Goal: Check status: Check status

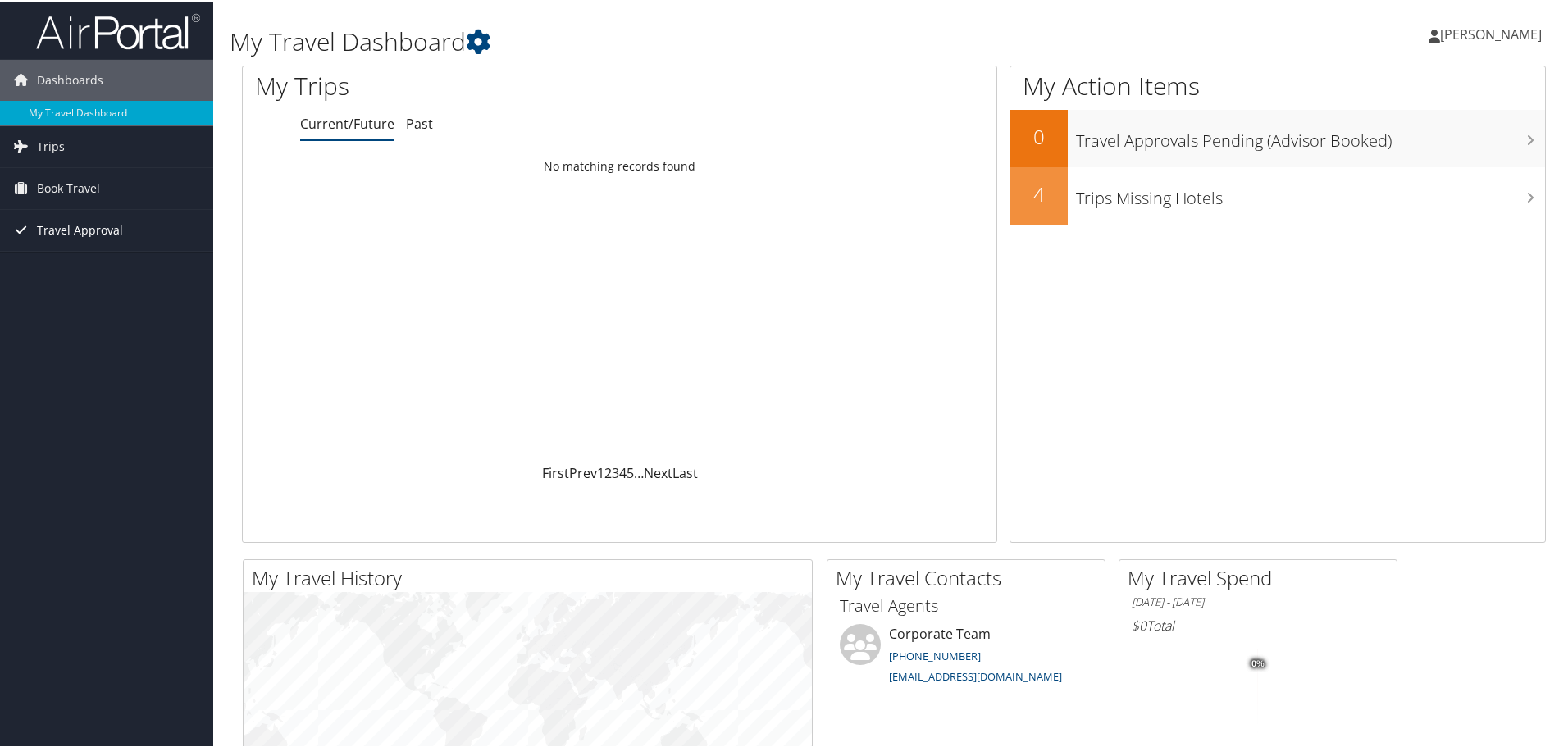
click at [49, 227] on span "Travel Approval" at bounding box center [81, 229] width 86 height 41
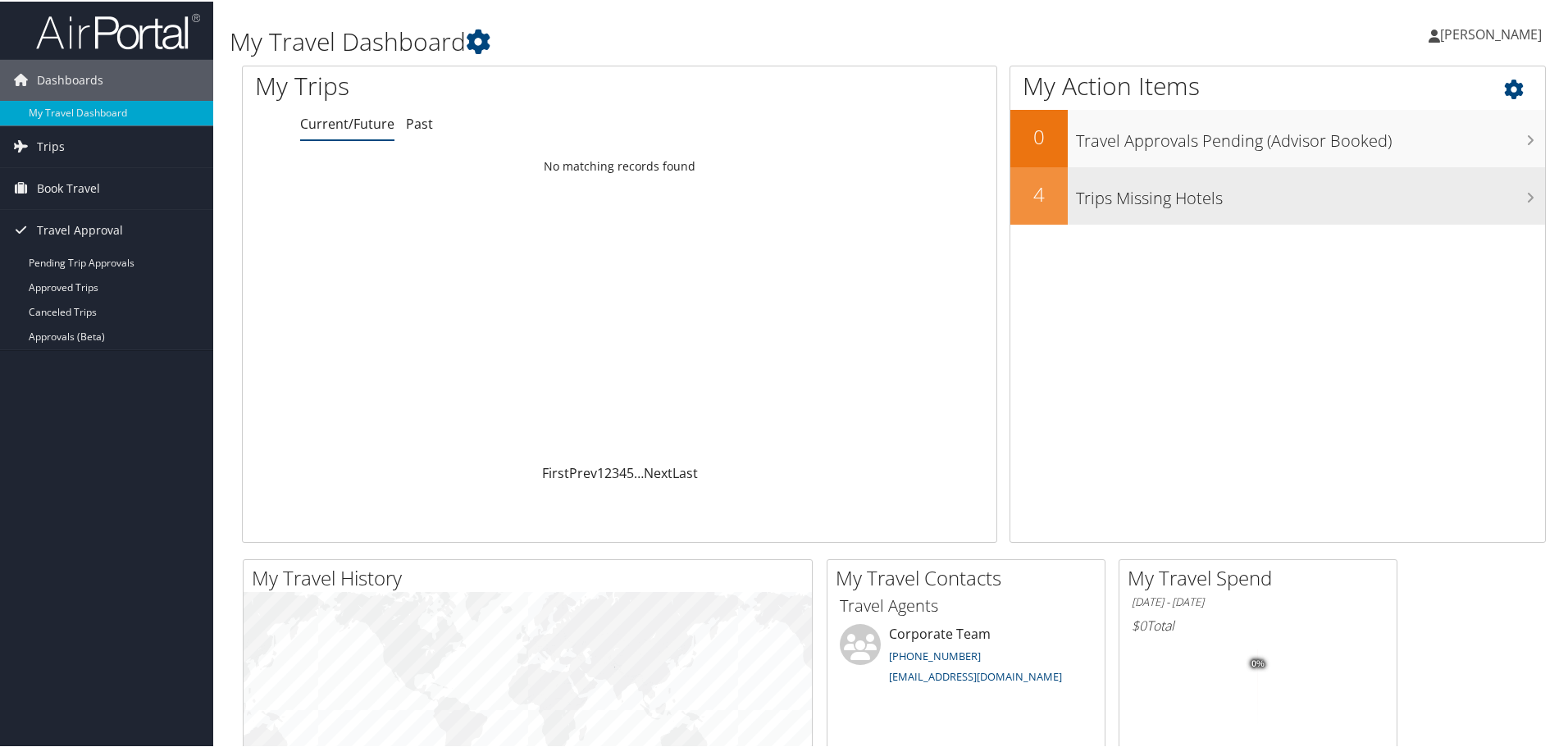
click at [1280, 195] on h3 "Trips Missing Hotels" at bounding box center [1310, 192] width 469 height 31
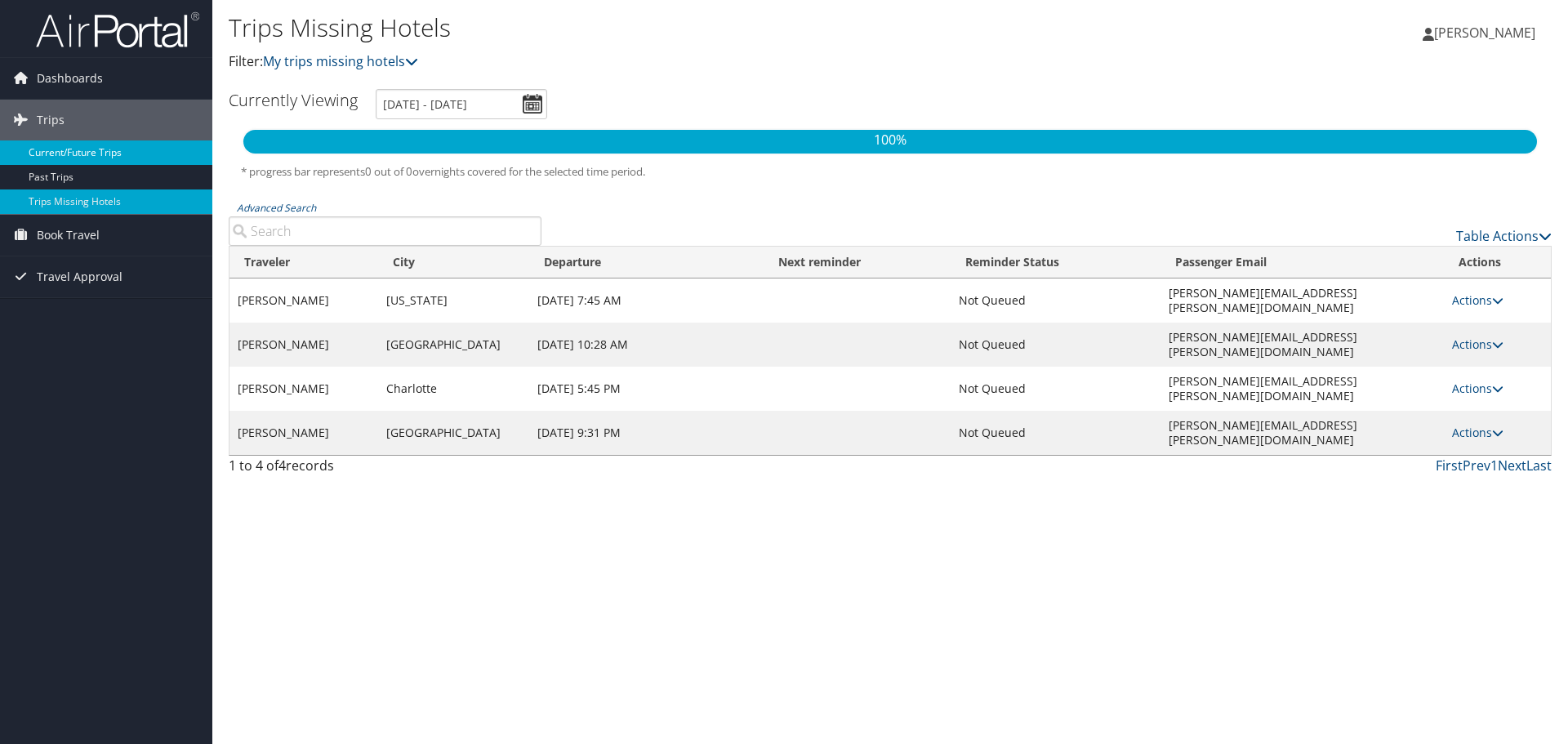
click at [90, 150] on link "Current/Future Trips" at bounding box center [106, 152] width 212 height 24
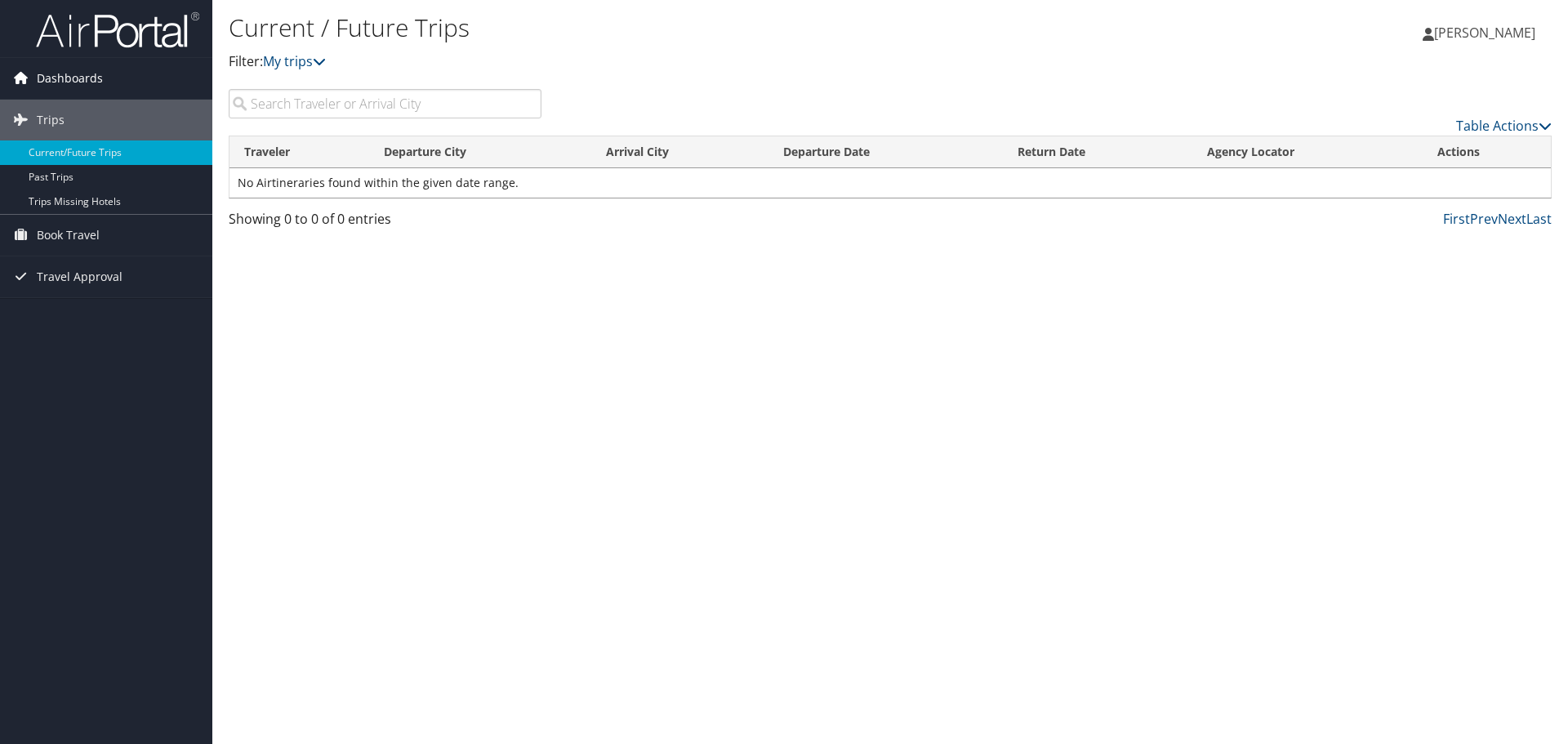
click at [96, 79] on span "Dashboards" at bounding box center [70, 79] width 66 height 41
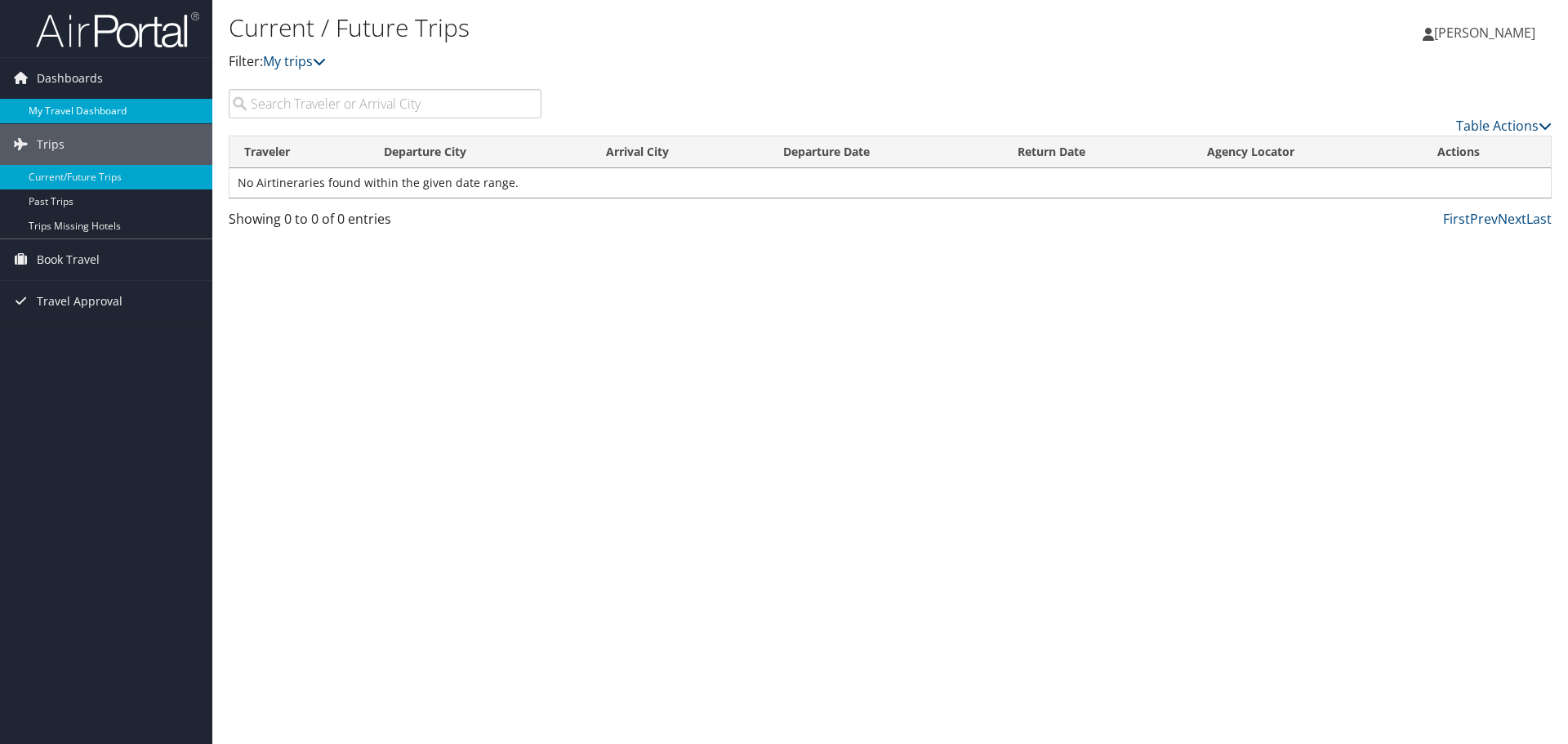
click at [98, 107] on link "My Travel Dashboard" at bounding box center [106, 111] width 212 height 24
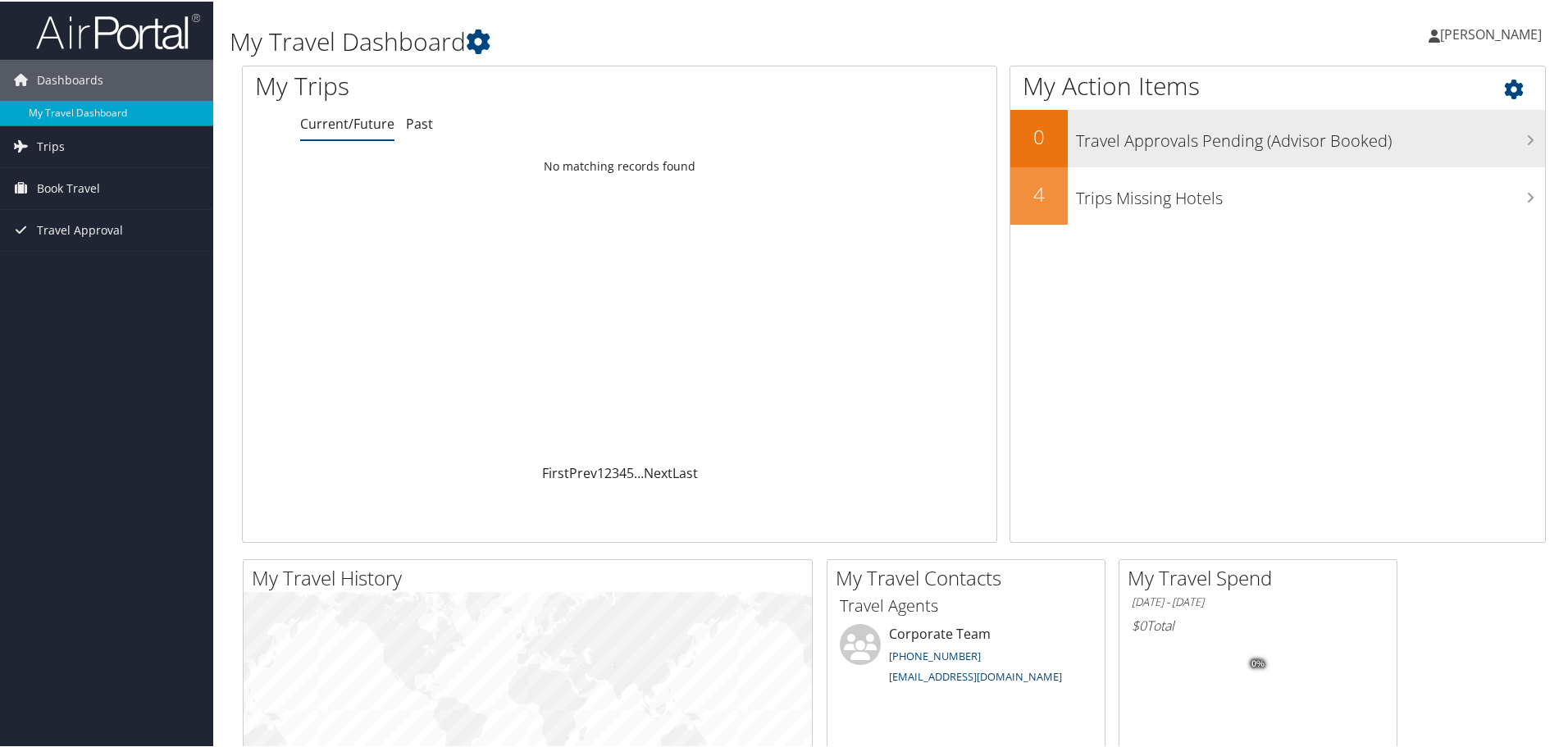
click at [1526, 140] on icon at bounding box center [1530, 138] width 8 height 13
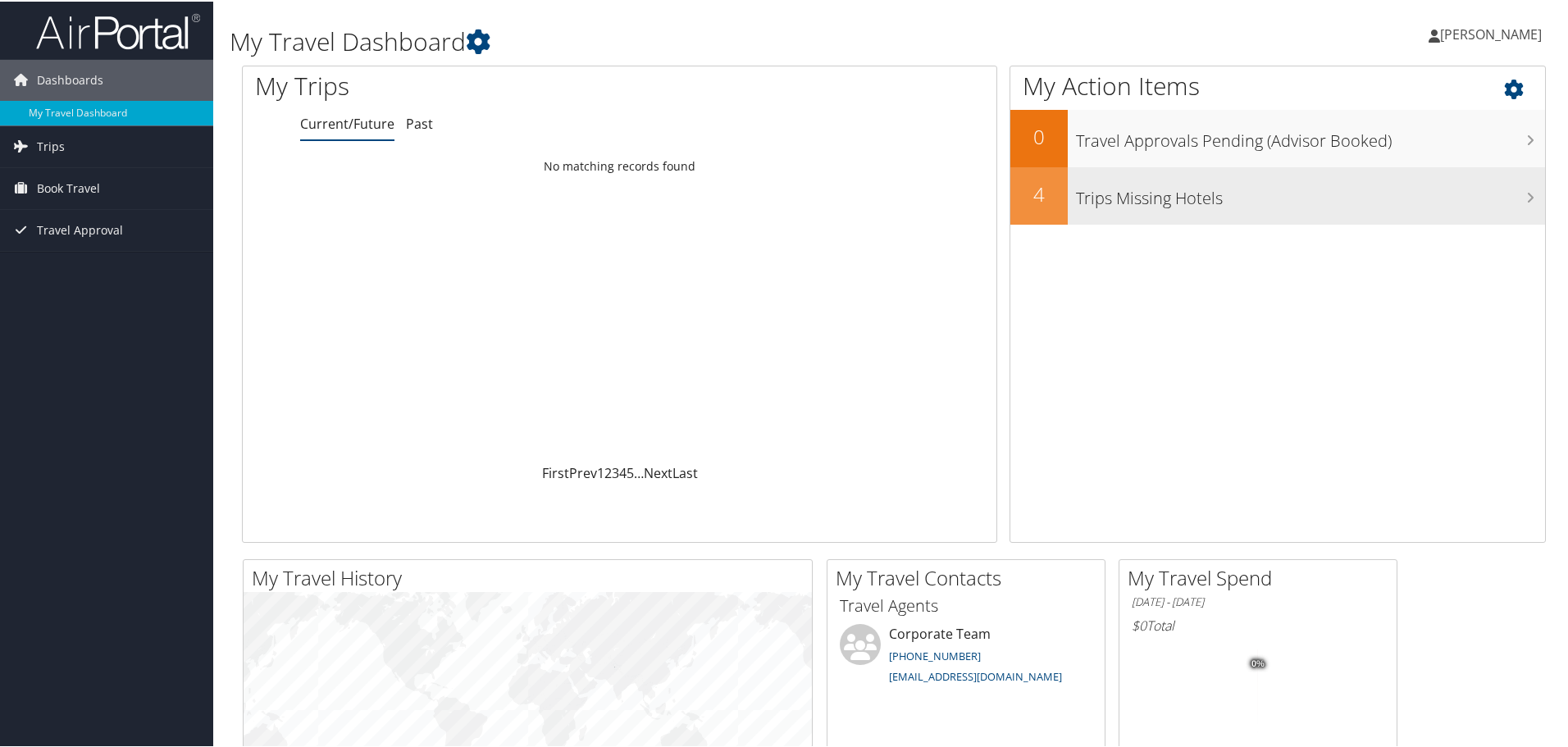
click at [1306, 213] on div "Trips Missing Hotels" at bounding box center [1306, 194] width 477 height 58
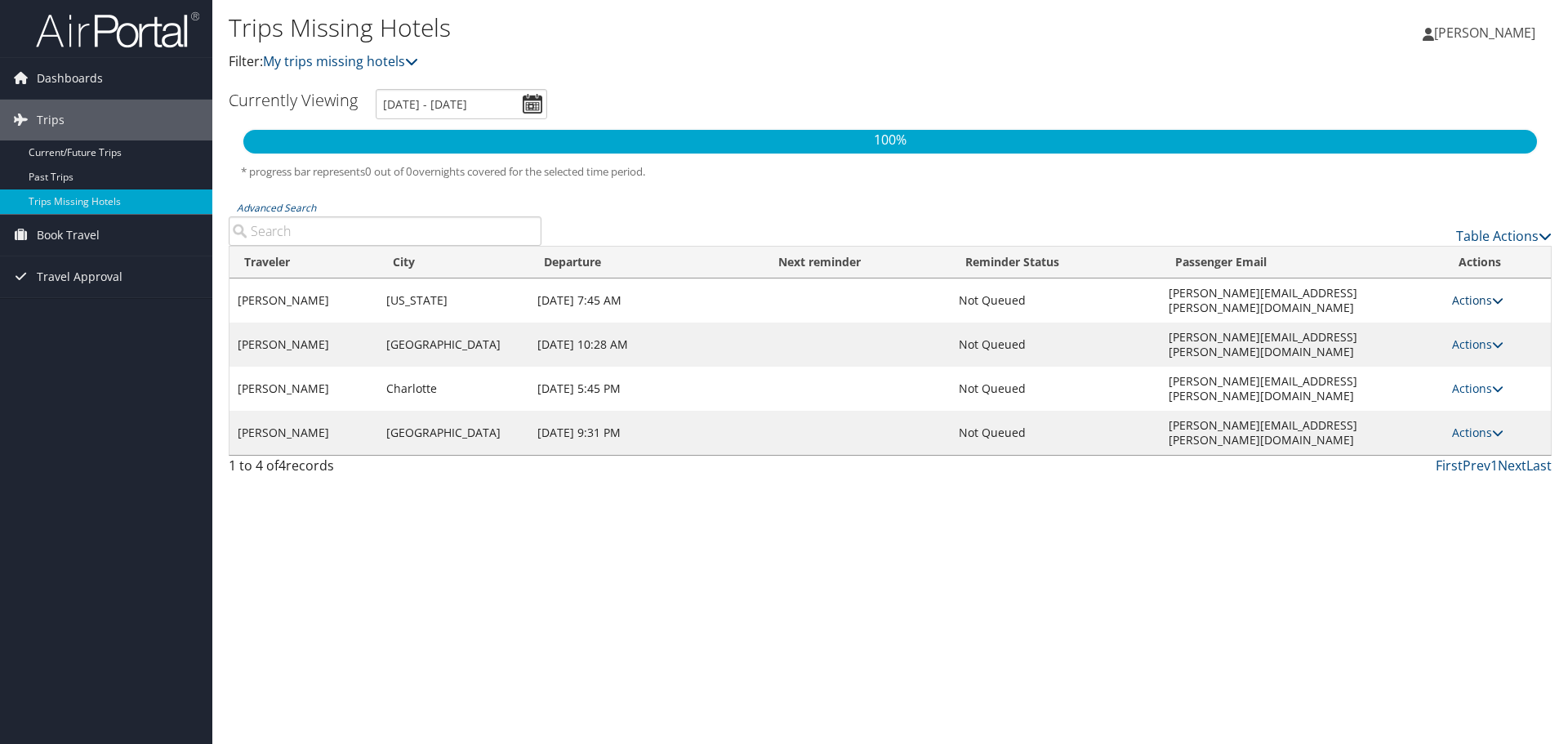
click at [1488, 294] on link "Actions" at bounding box center [1477, 300] width 52 height 15
click at [1488, 302] on ul "Send Reminder View Itinerary Attach Hotel" at bounding box center [1445, 345] width 118 height 85
click at [1488, 294] on link "Actions" at bounding box center [1477, 300] width 52 height 15
click at [1427, 351] on link "View Itinerary" at bounding box center [1442, 345] width 112 height 28
click at [1480, 381] on link "Actions" at bounding box center [1477, 388] width 52 height 15
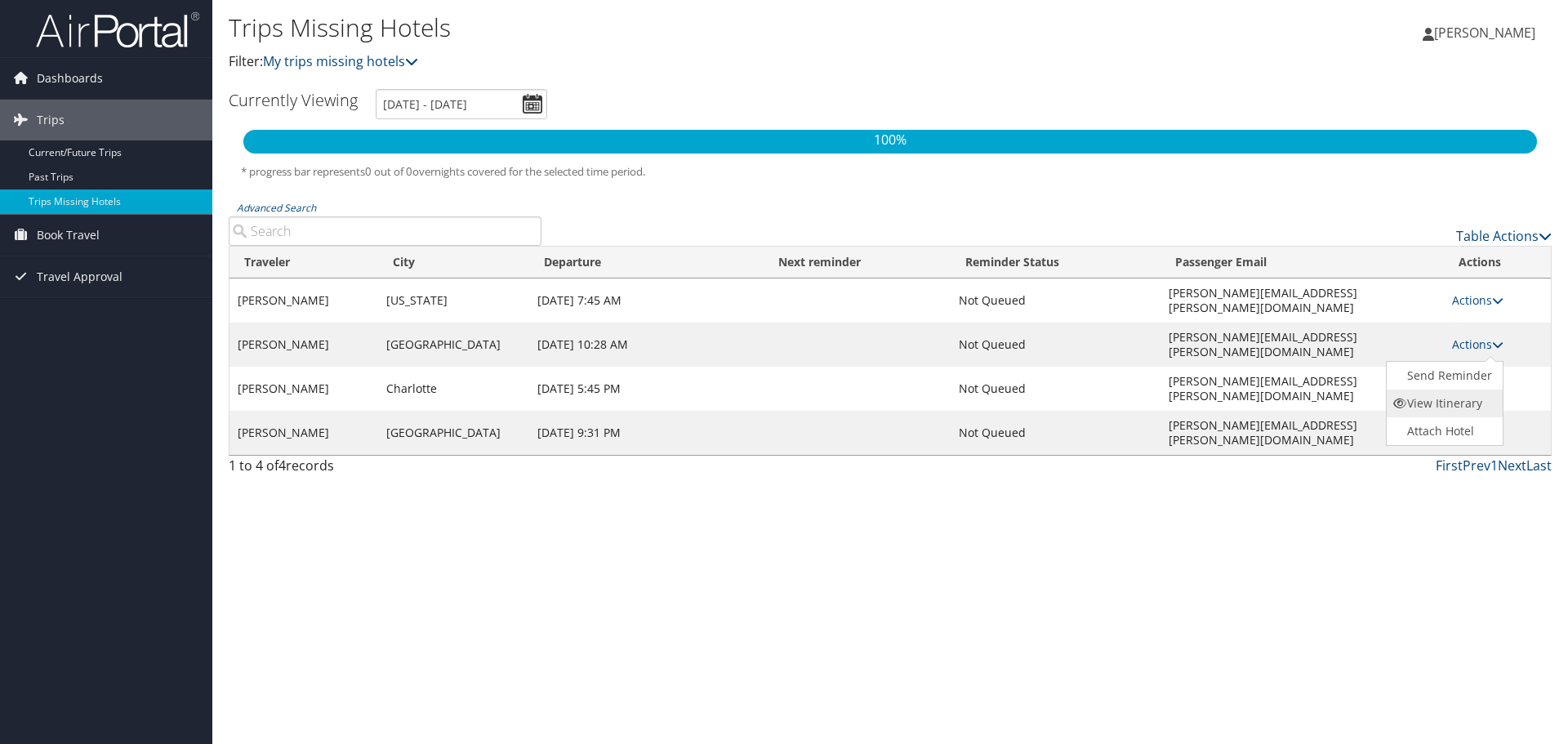
click at [1448, 409] on link "View Itinerary" at bounding box center [1442, 403] width 112 height 28
click at [78, 282] on span "Travel Approval" at bounding box center [80, 277] width 86 height 41
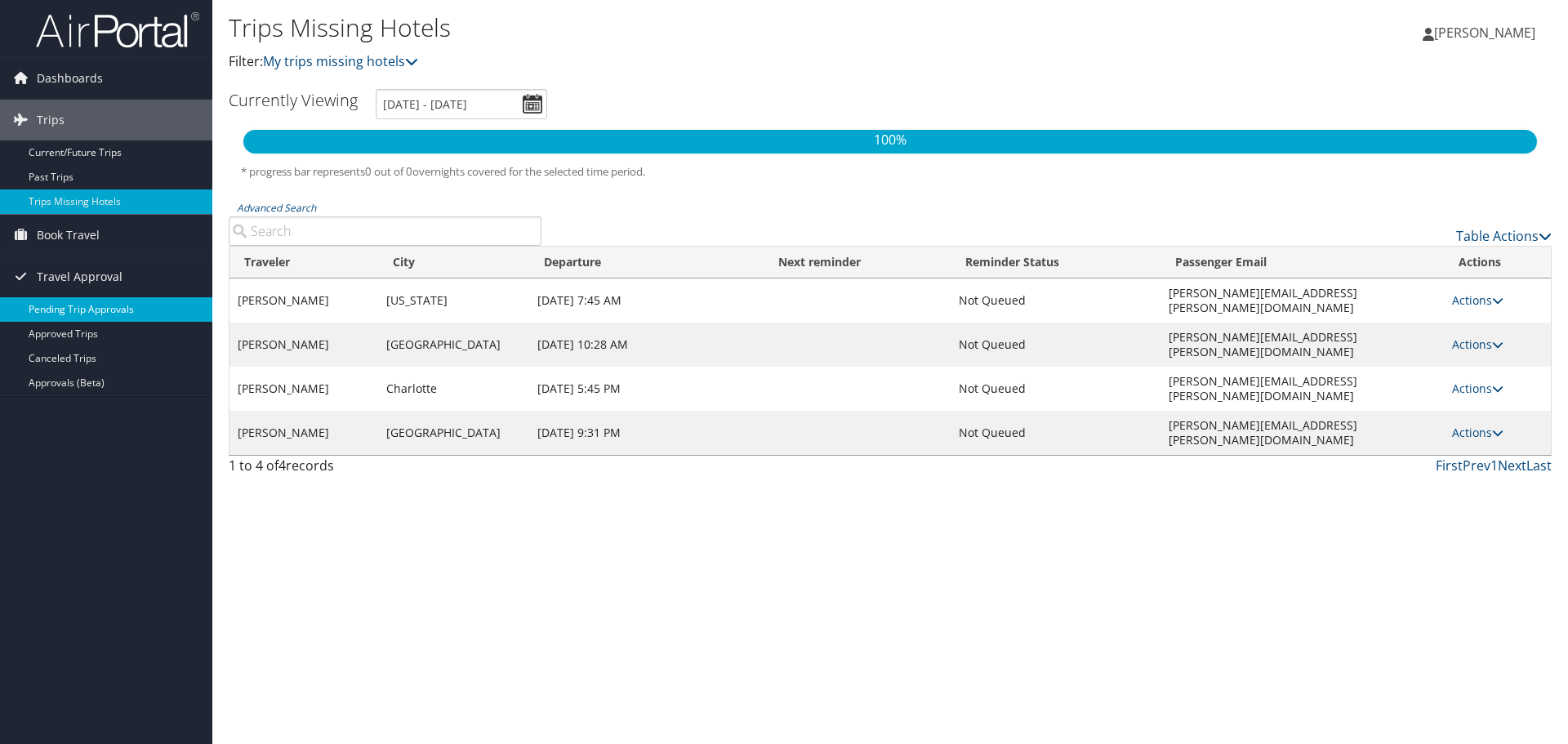
click at [118, 312] on link "Pending Trip Approvals" at bounding box center [106, 309] width 212 height 24
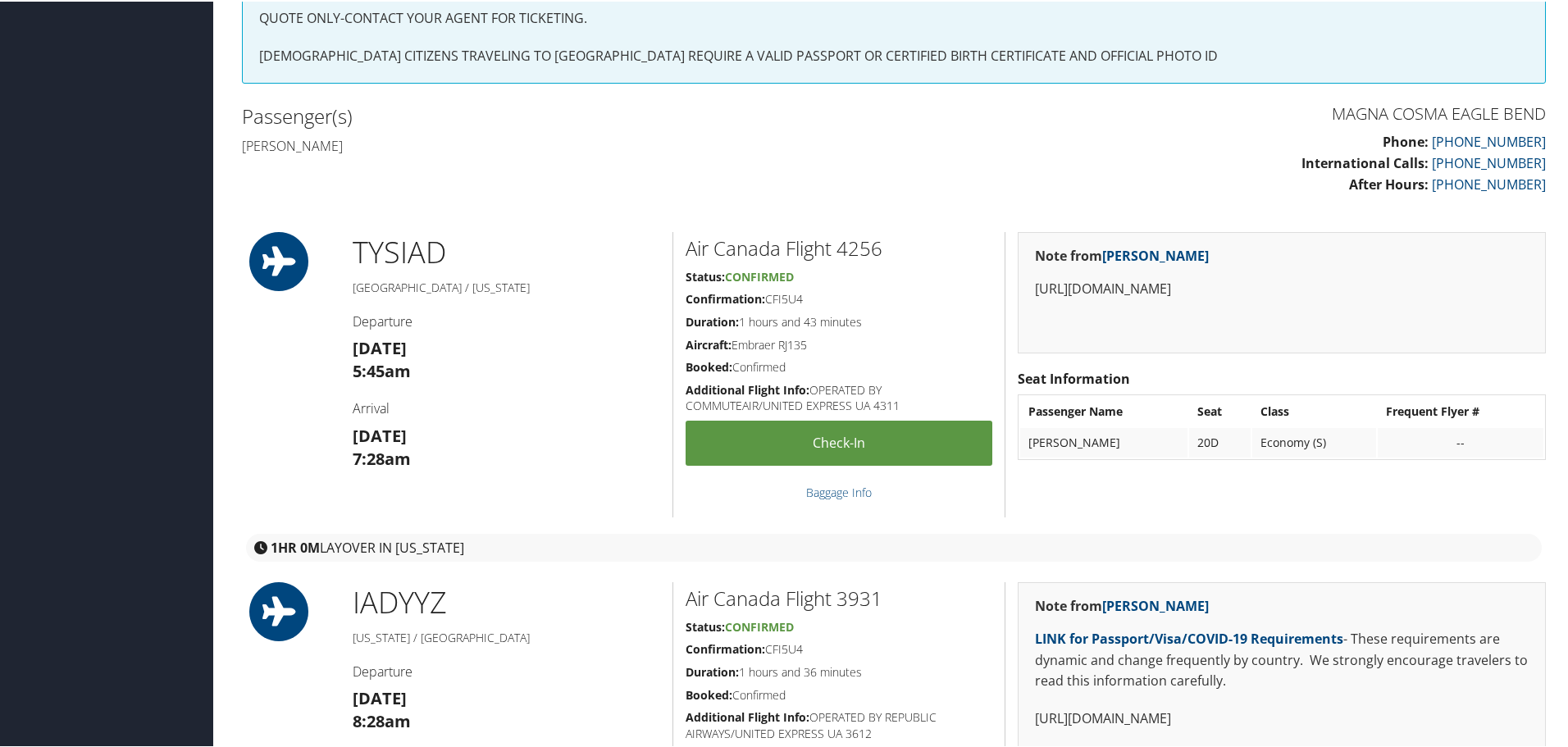
scroll to position [328, 0]
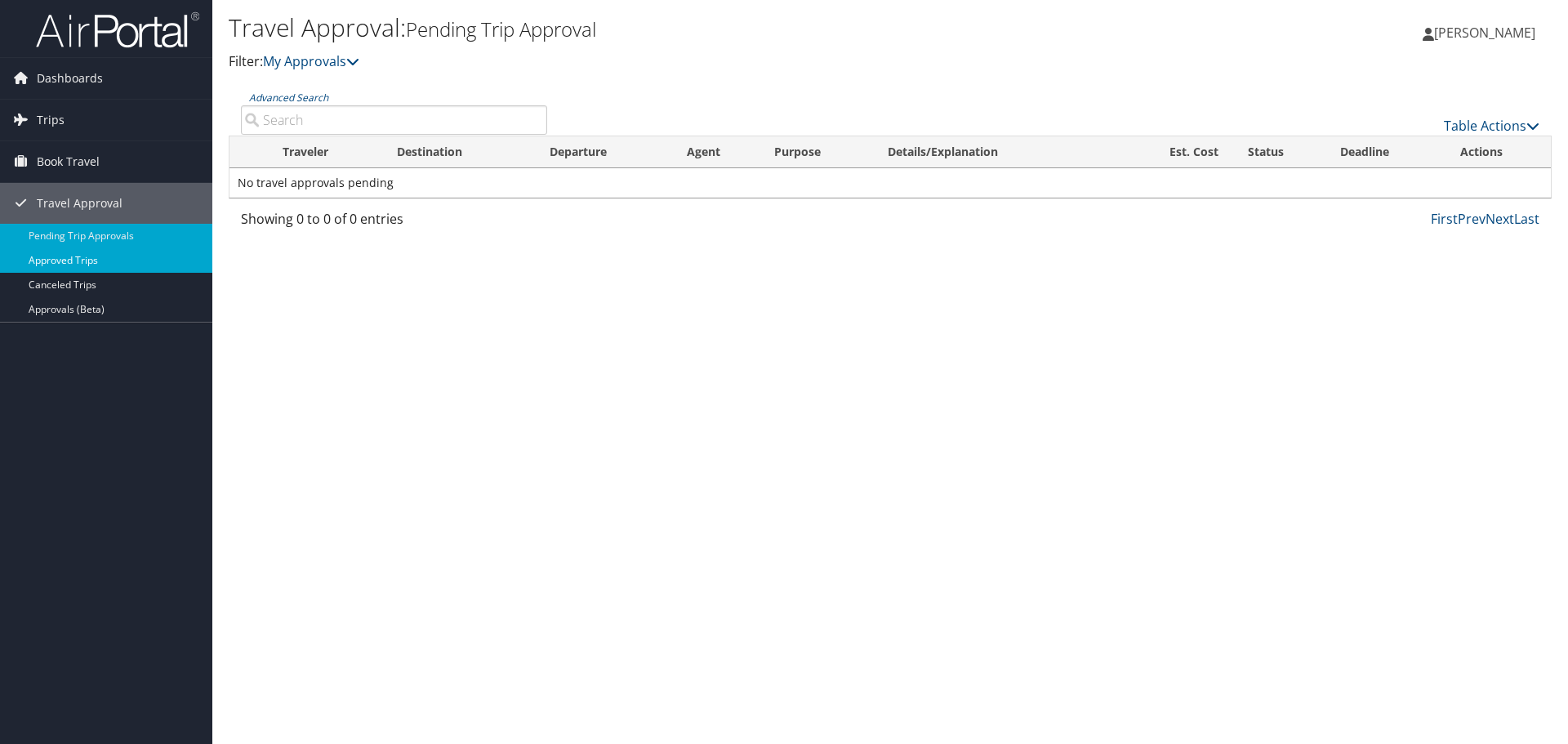
click at [105, 259] on link "Approved Trips" at bounding box center [106, 260] width 212 height 24
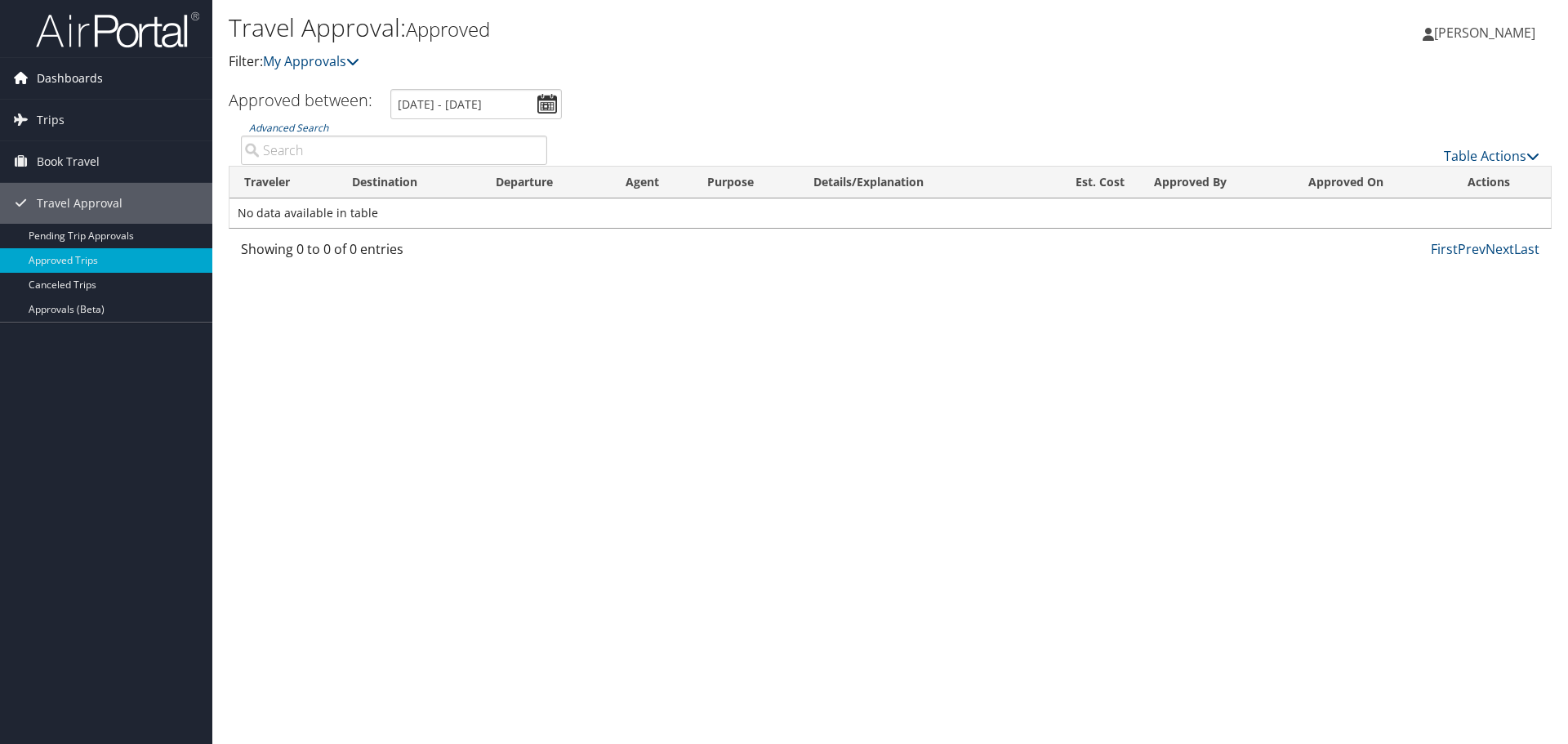
click at [102, 73] on link "Dashboards" at bounding box center [106, 79] width 212 height 41
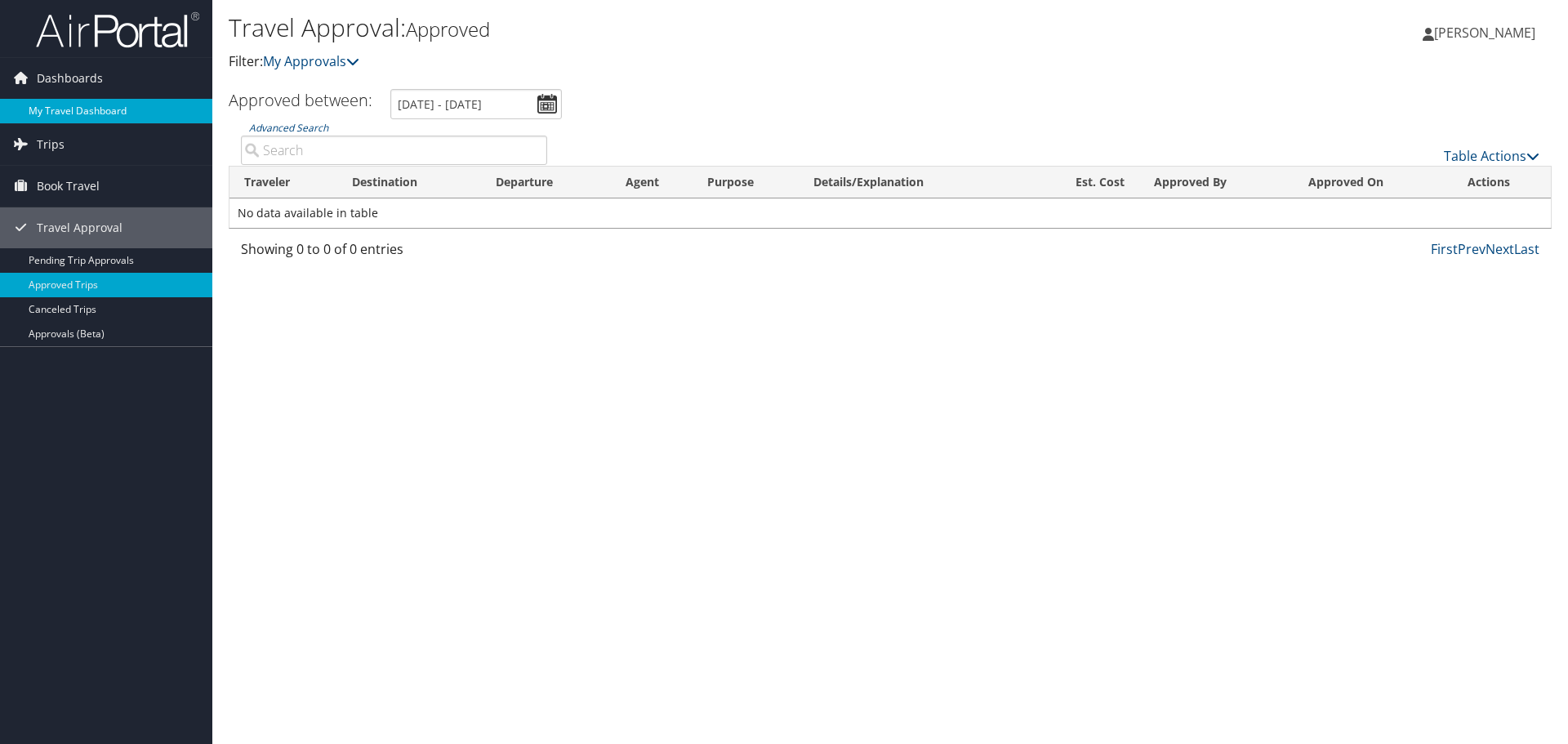
click at [96, 117] on link "My Travel Dashboard" at bounding box center [106, 111] width 212 height 24
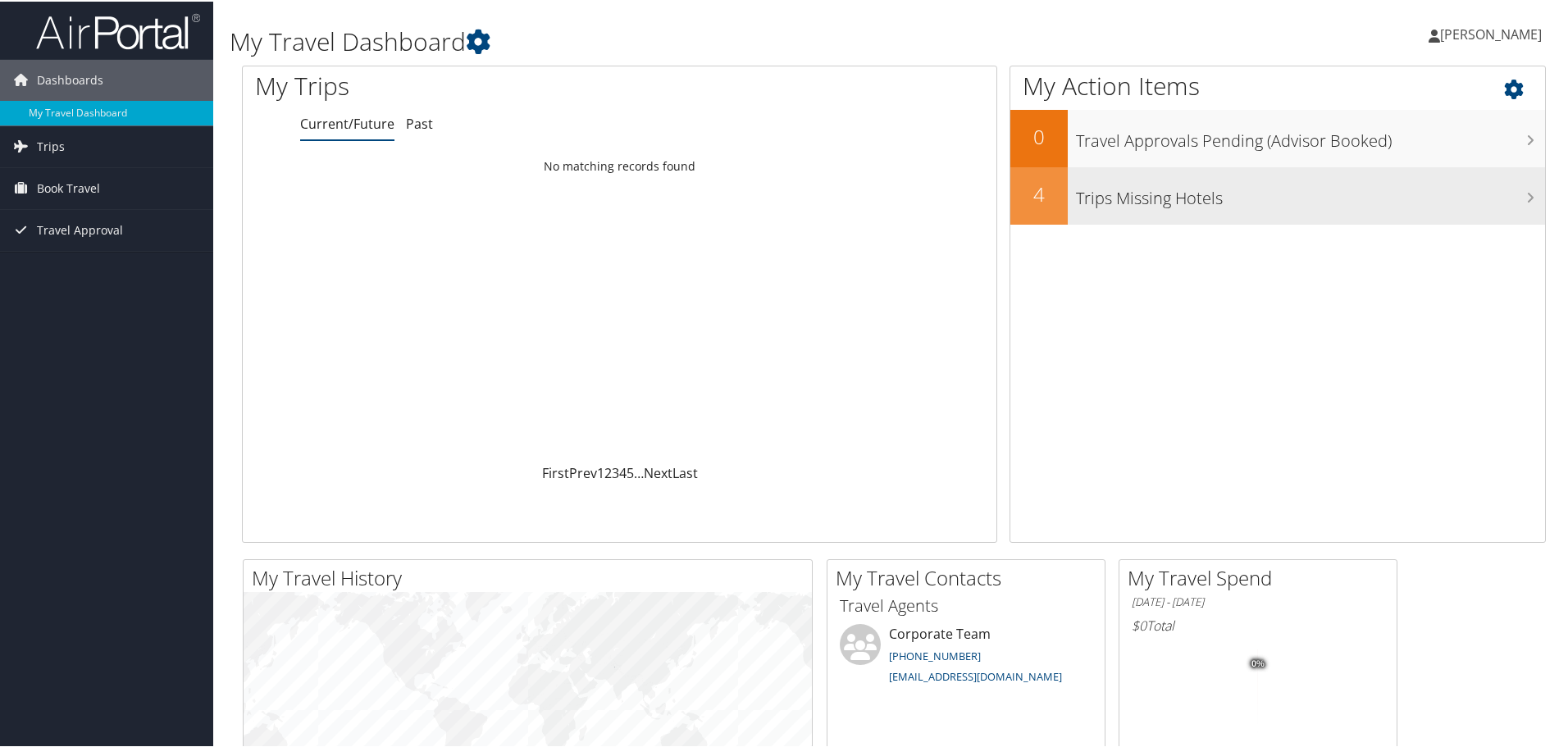
click at [1332, 209] on div "Trips Missing Hotels" at bounding box center [1306, 194] width 477 height 58
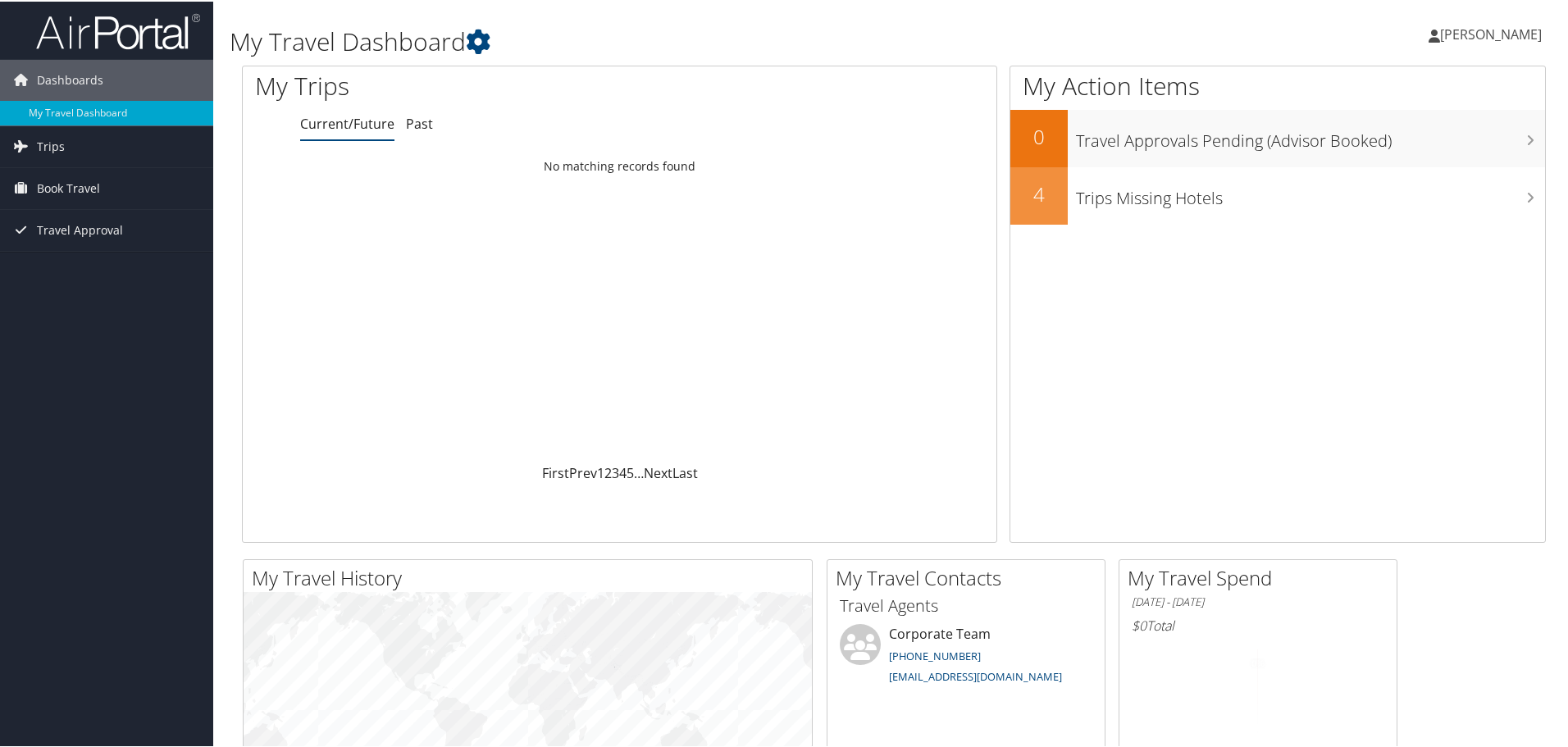
click at [1500, 37] on span "[PERSON_NAME]" at bounding box center [1491, 32] width 102 height 18
click at [1476, 142] on link "View Travel Profile" at bounding box center [1447, 146] width 183 height 28
click at [1503, 34] on span "[PERSON_NAME]" at bounding box center [1491, 32] width 102 height 18
click at [1429, 98] on link "My Settings" at bounding box center [1447, 90] width 183 height 28
click at [478, 39] on icon at bounding box center [477, 40] width 25 height 25
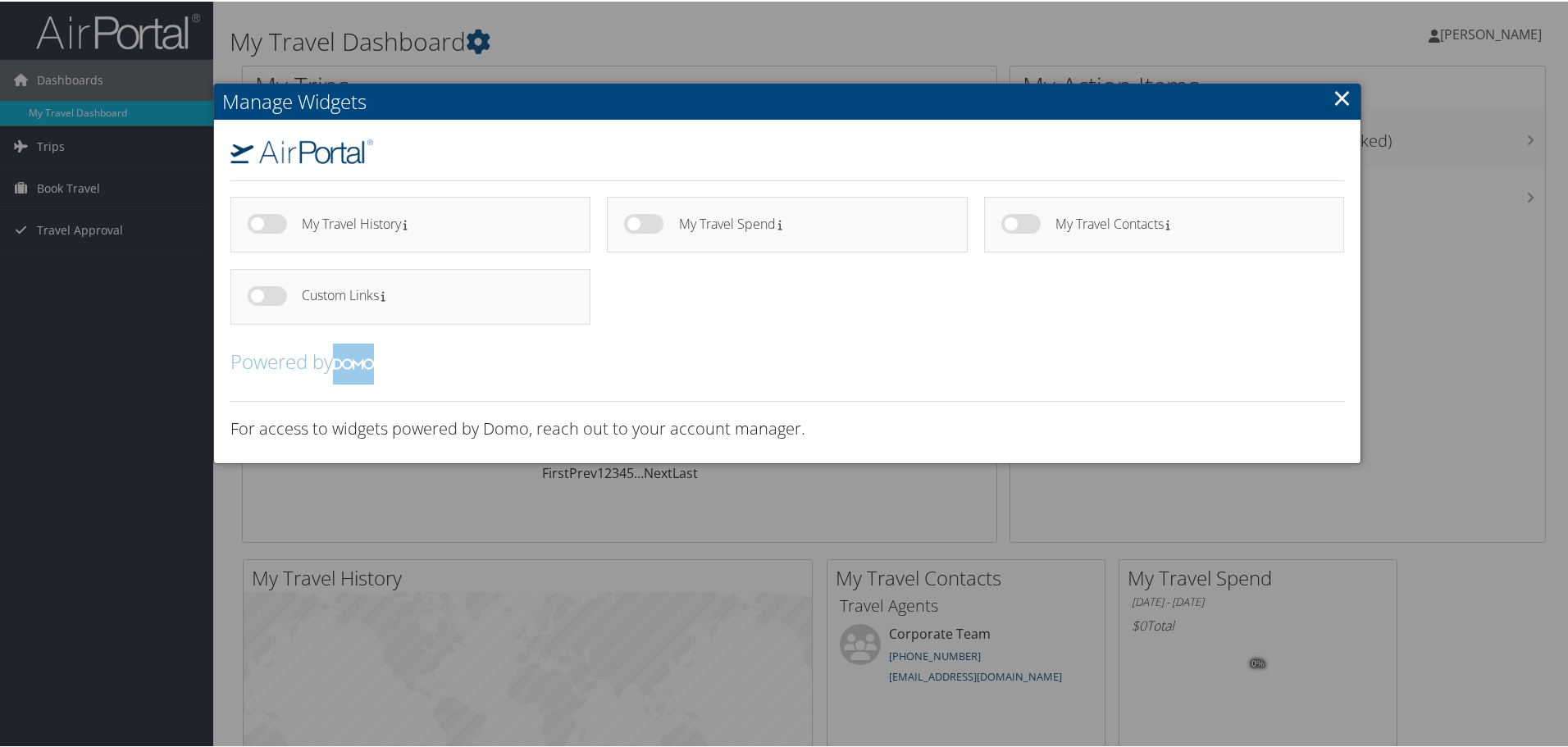
click at [1329, 99] on div "Manage Widgets My Travel History My Travel Spend" at bounding box center [787, 272] width 1148 height 381
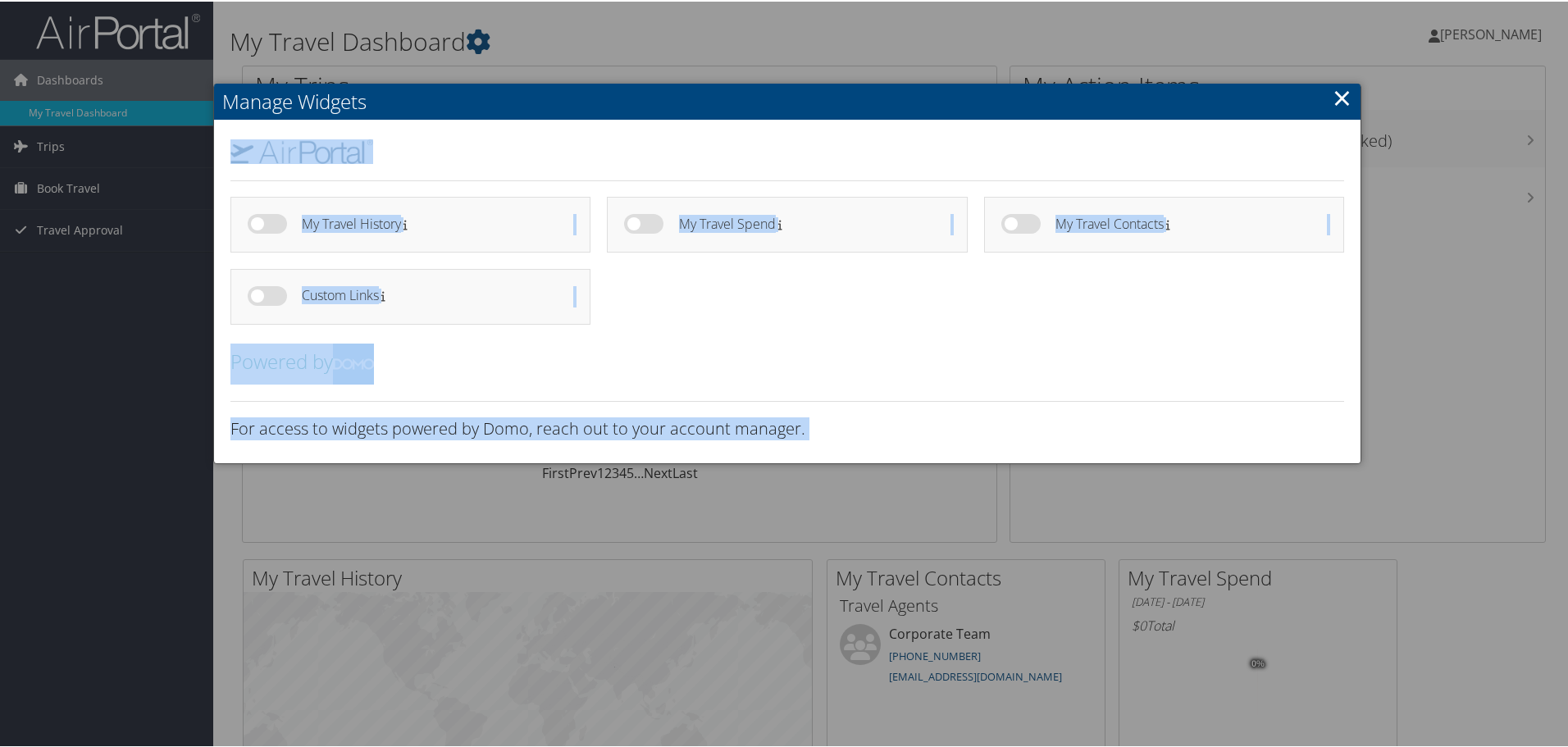
click at [1338, 95] on link "×" at bounding box center [1342, 96] width 19 height 33
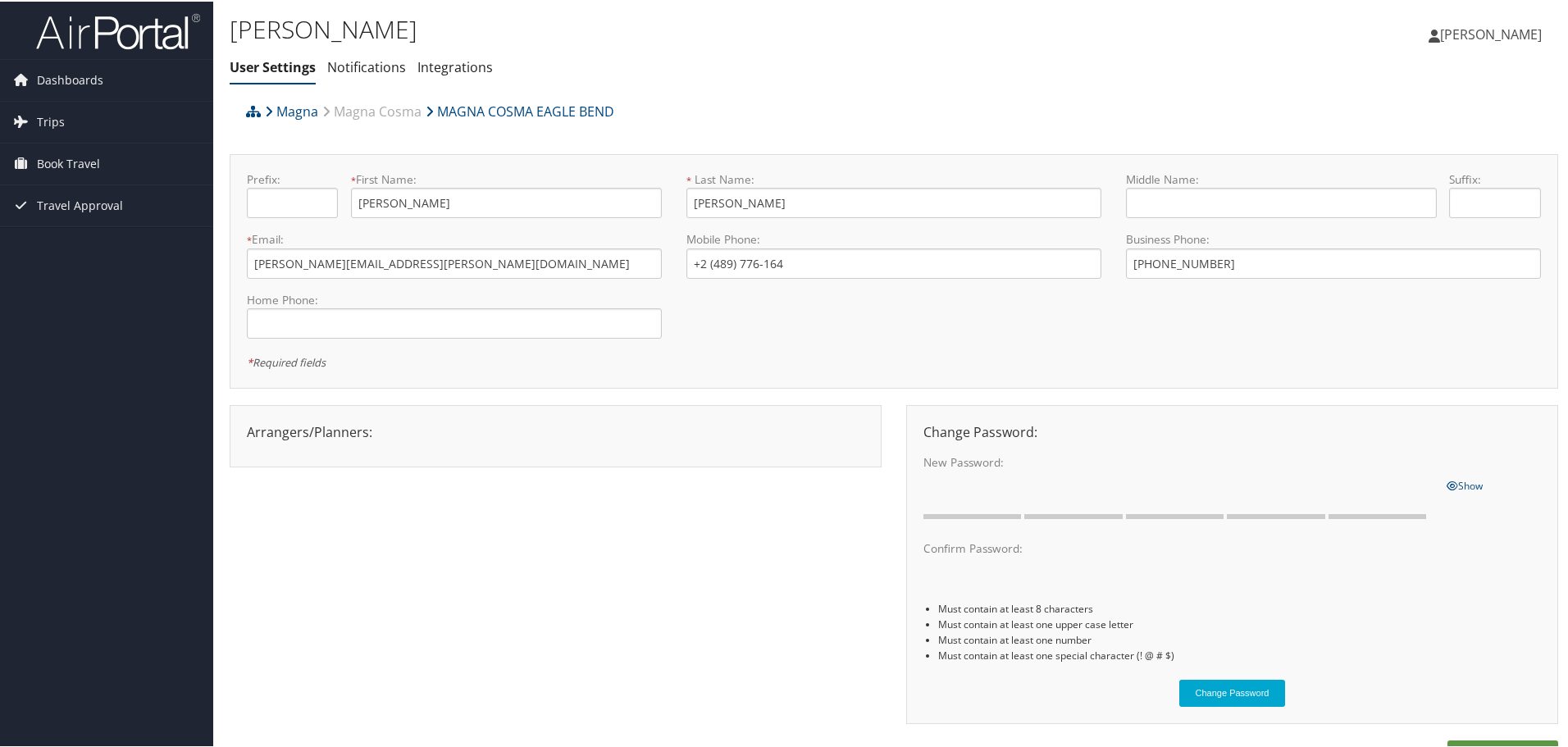
click at [1517, 32] on span "[PERSON_NAME]" at bounding box center [1491, 32] width 102 height 18
click at [1117, 90] on div "Anthony Lizzio User Settings Notifications Integrations User Settings Notificat…" at bounding box center [893, 47] width 1361 height 93
click at [83, 82] on span "Dashboards" at bounding box center [70, 79] width 66 height 41
click at [78, 152] on link "Trips" at bounding box center [106, 145] width 213 height 41
click at [87, 257] on span "Book Travel" at bounding box center [69, 260] width 63 height 41
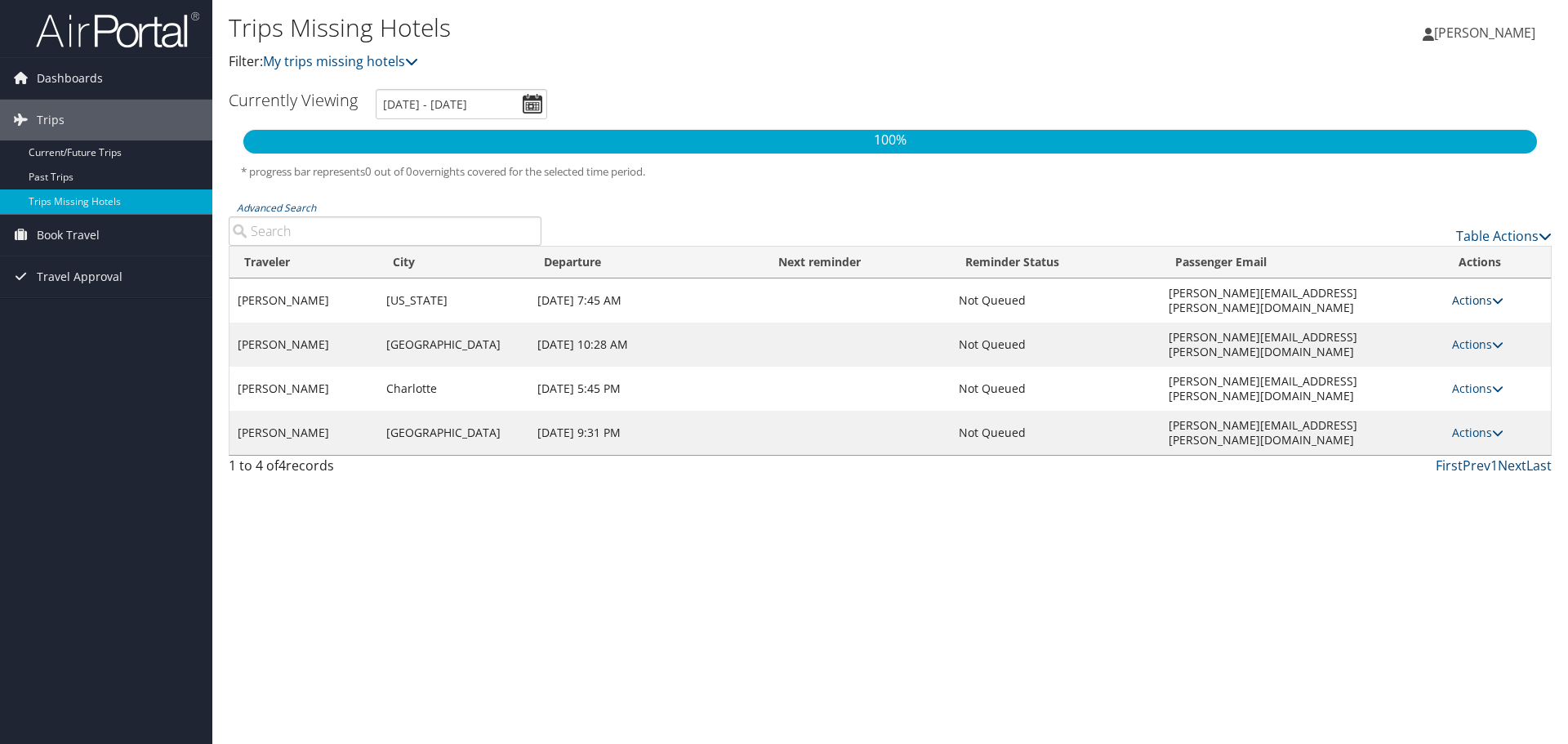
click at [1493, 295] on icon at bounding box center [1498, 301] width 12 height 12
click at [1457, 341] on link "View Itinerary" at bounding box center [1442, 345] width 112 height 28
click at [1494, 383] on icon at bounding box center [1498, 388] width 12 height 12
click at [1474, 396] on link "View Itinerary" at bounding box center [1442, 403] width 112 height 28
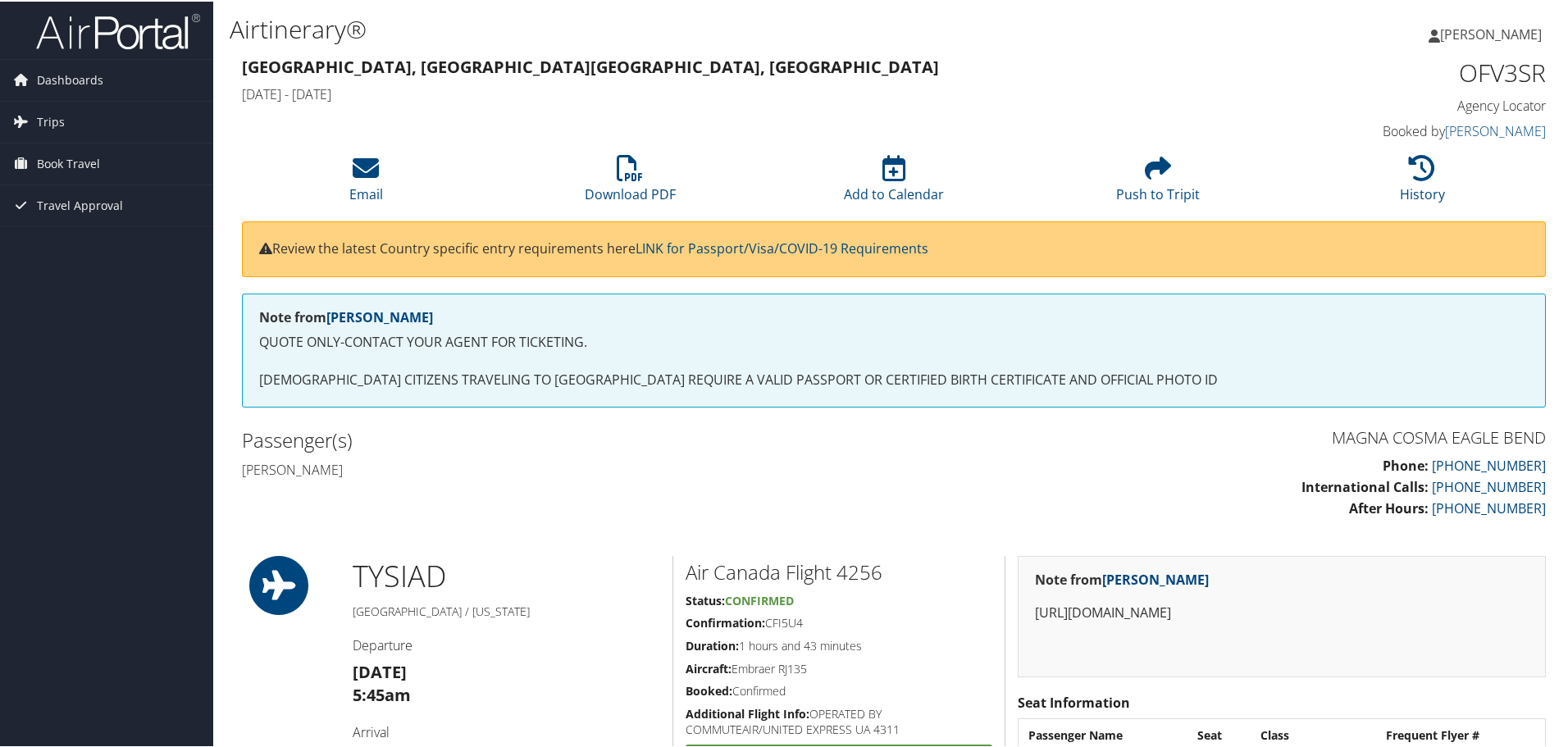
scroll to position [328, 0]
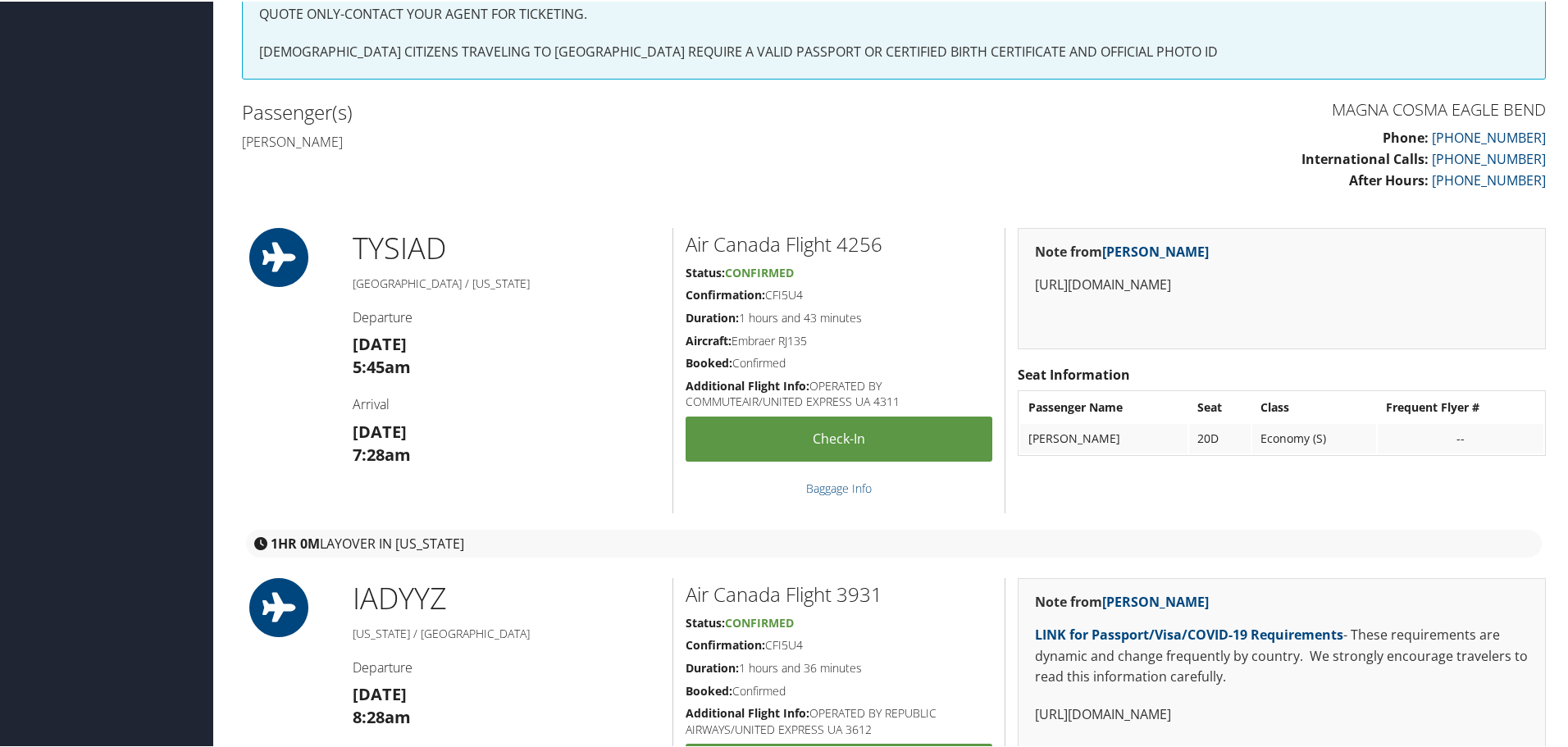
drag, startPoint x: 834, startPoint y: 343, endPoint x: 734, endPoint y: 340, distance: 100.0
click at [734, 340] on h5 "Aircraft: Embraer RJ135" at bounding box center [839, 339] width 307 height 16
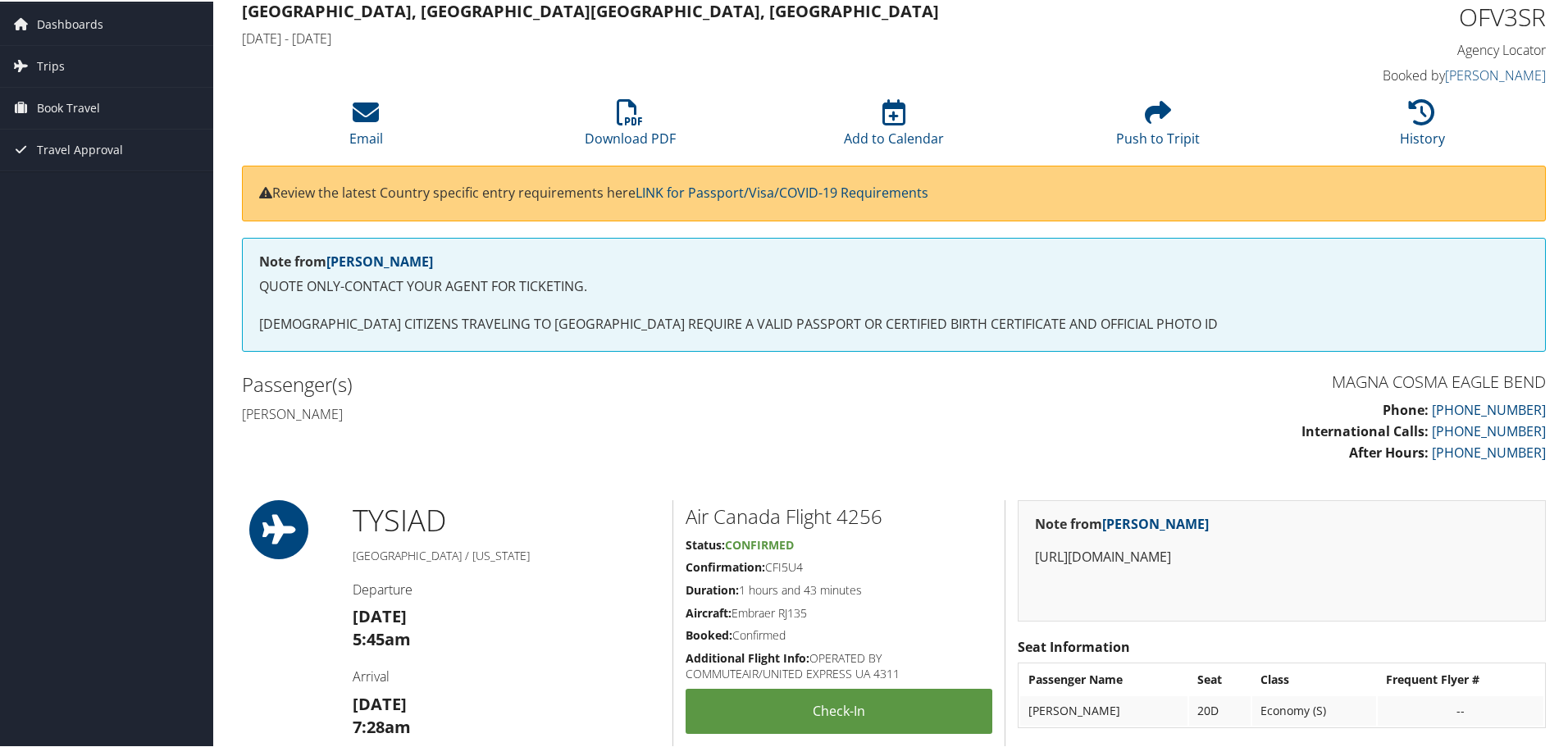
scroll to position [0, 0]
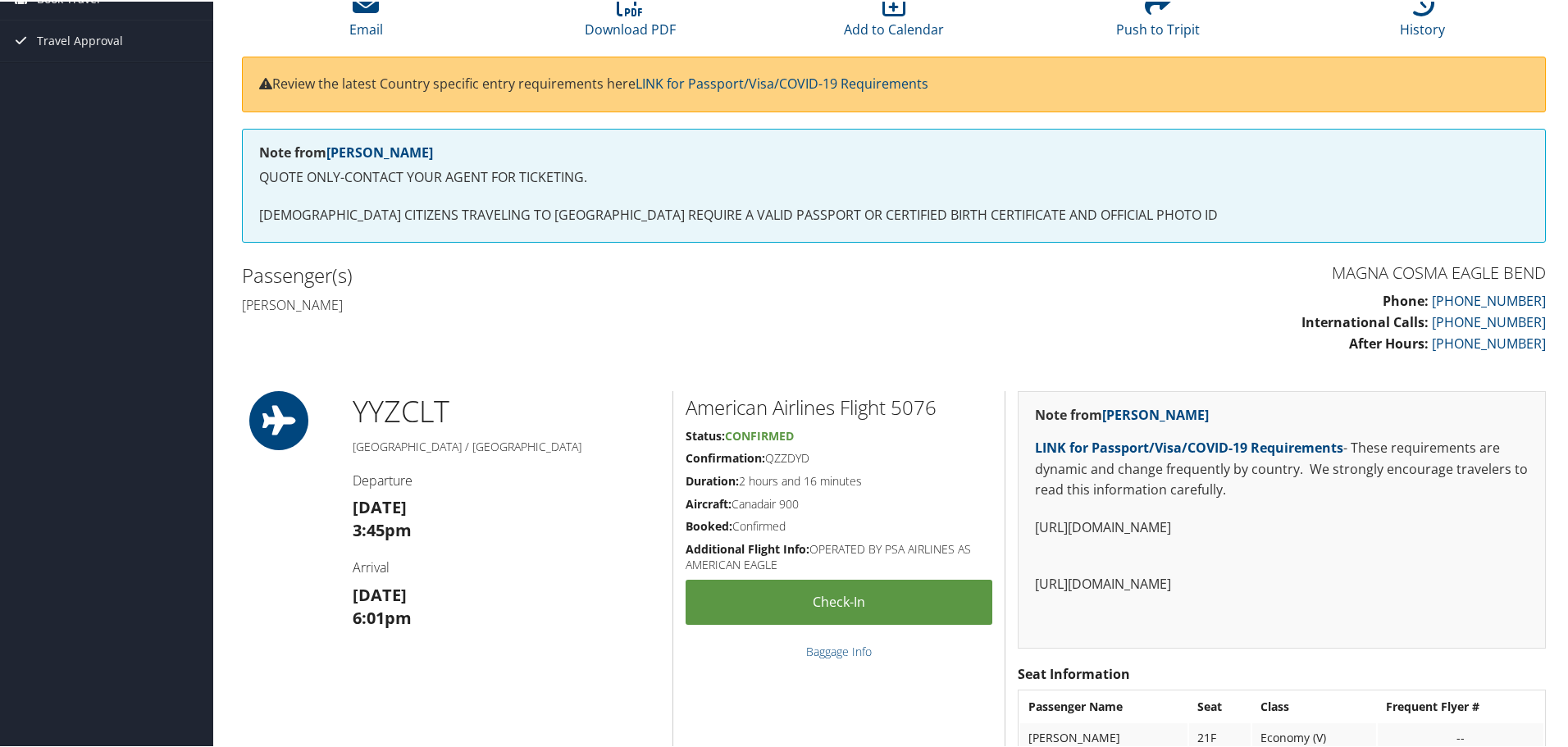
scroll to position [328, 0]
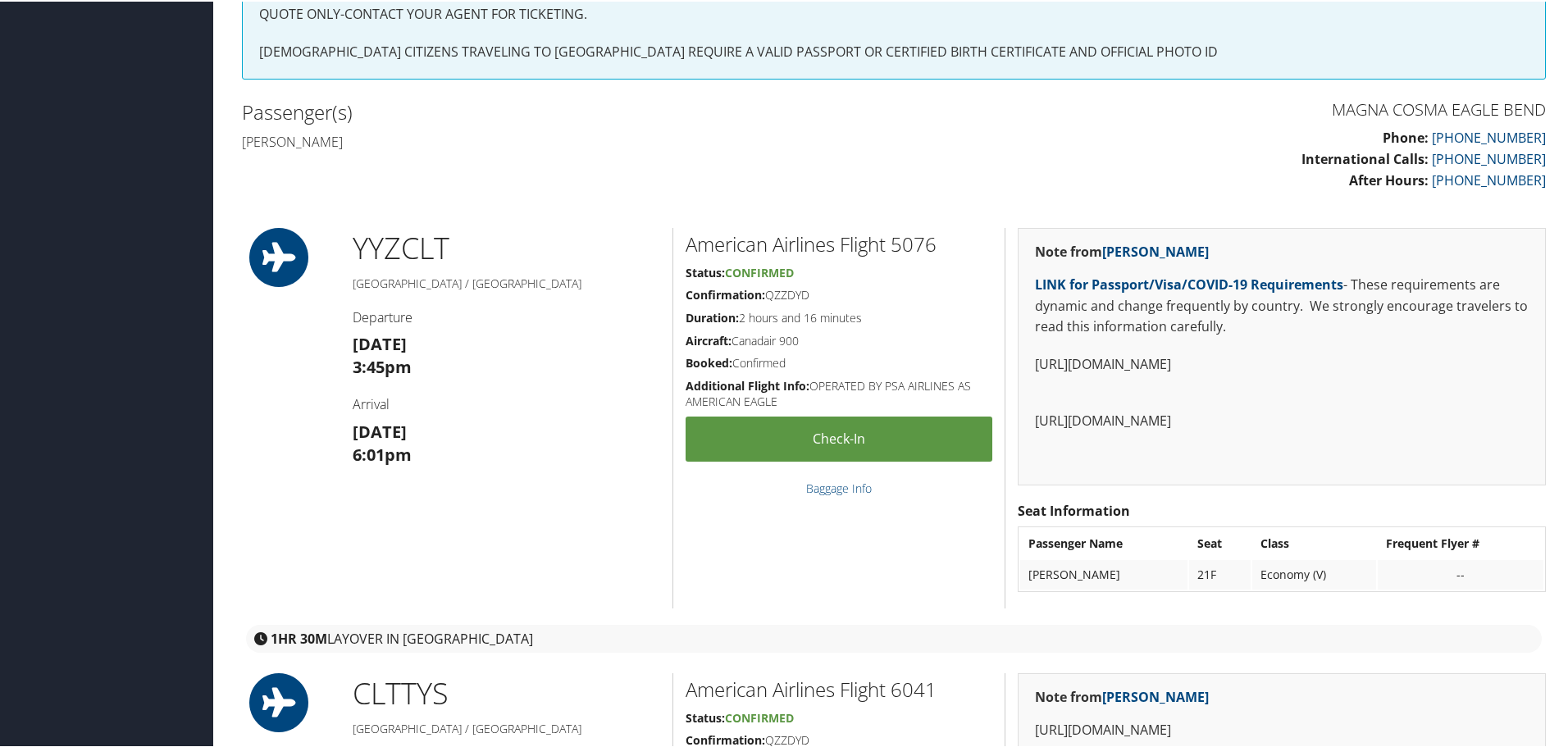
drag, startPoint x: 813, startPoint y: 339, endPoint x: 735, endPoint y: 343, distance: 78.1
click at [735, 343] on h5 "Aircraft: Canadair 900" at bounding box center [839, 339] width 307 height 16
click at [1177, 137] on p "Phone: [PHONE_NUMBER] International Calls: [PHONE_NUMBER] After Hours: [PHONE_N…" at bounding box center [1225, 158] width 639 height 63
